Goal: Task Accomplishment & Management: Complete application form

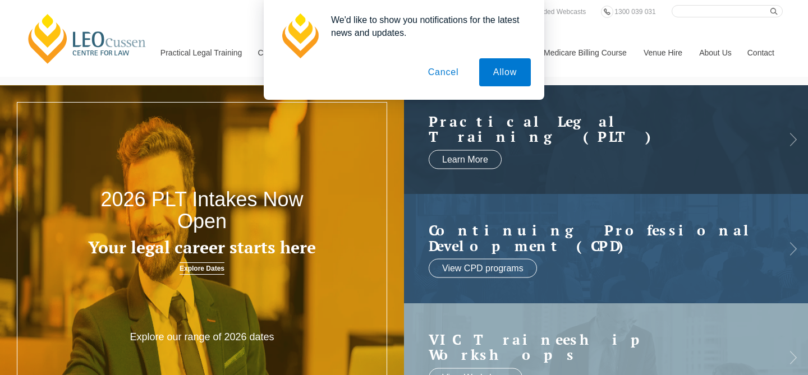
click at [446, 75] on button "Cancel" at bounding box center [443, 72] width 59 height 28
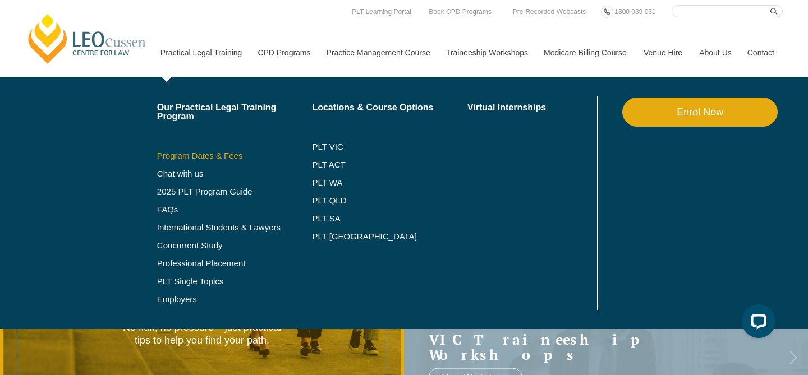
click at [193, 157] on link "Program Dates & Fees" at bounding box center [234, 156] width 155 height 9
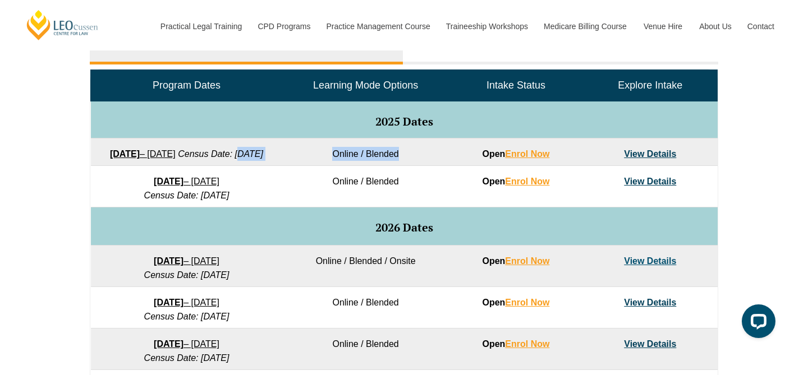
drag, startPoint x: 184, startPoint y: 169, endPoint x: 300, endPoint y: 168, distance: 116.2
click at [300, 166] on tr "[DATE] – [DATE] Census Date: [DATE] Online / Blended Open Enrol Now View Details" at bounding box center [404, 152] width 627 height 27
click at [308, 166] on td "Online / Blended" at bounding box center [365, 152] width 166 height 27
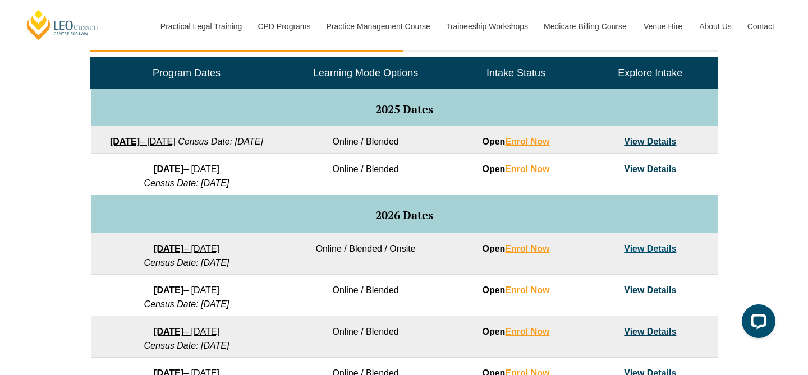
scroll to position [551, 0]
